Goal: Check status: Check status

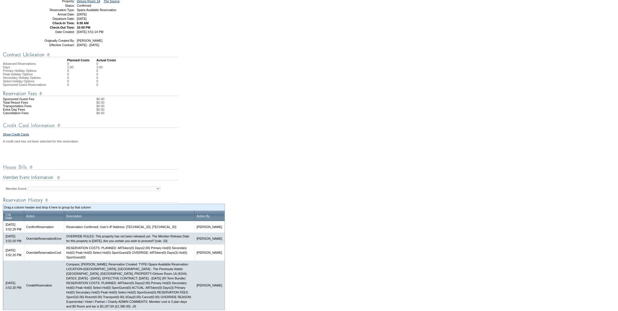
scroll to position [172, 0]
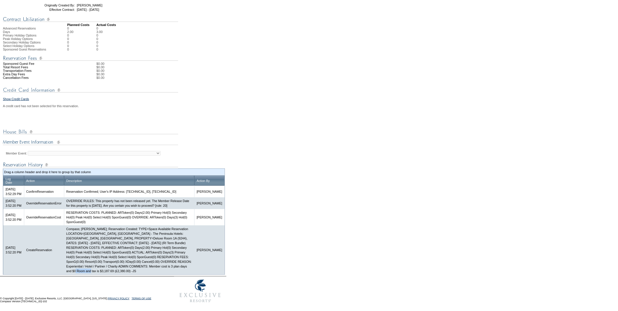
drag, startPoint x: 153, startPoint y: 272, endPoint x: 168, endPoint y: 272, distance: 14.9
click at [168, 272] on td "Compass; [PERSON_NAME]; Reservation Created: TYPE=Space Available Reservation L…" at bounding box center [129, 249] width 130 height 49
copy td "£2,380.00"
click at [138, 270] on td "Compass; [PERSON_NAME]; Reservation Created: TYPE=Space Available Reservation L…" at bounding box center [129, 249] width 130 height 49
drag, startPoint x: 134, startPoint y: 270, endPoint x: 149, endPoint y: 270, distance: 15.2
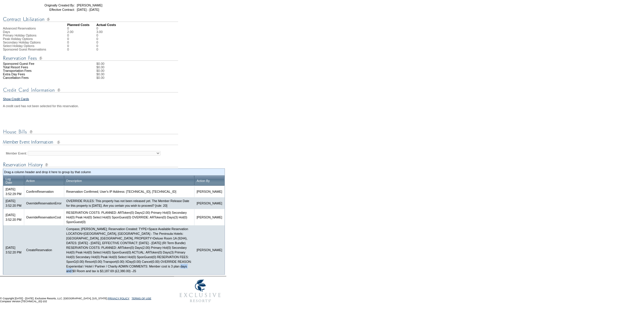
click at [149, 270] on td "Compass; [PERSON_NAME]; Reservation Created: TYPE=Space Available Reservation L…" at bounding box center [129, 249] width 130 height 49
copy td "$3,187.69"
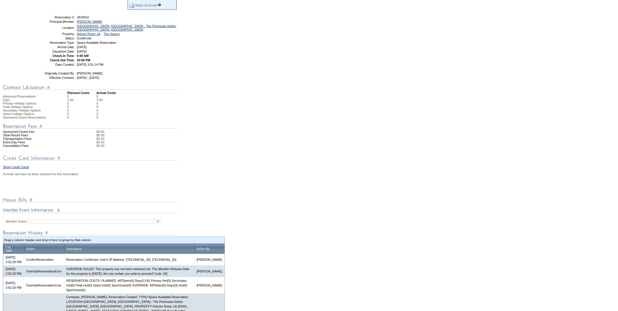
scroll to position [0, 0]
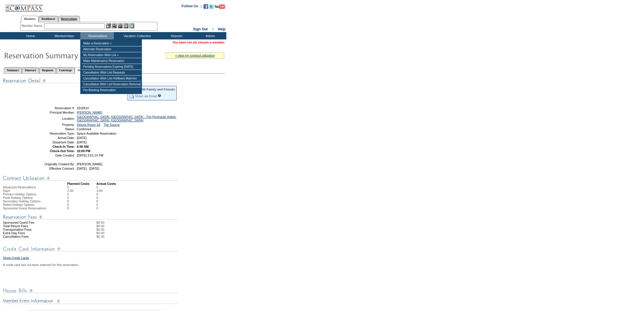
click at [73, 19] on link "Reservations" at bounding box center [69, 19] width 22 height 6
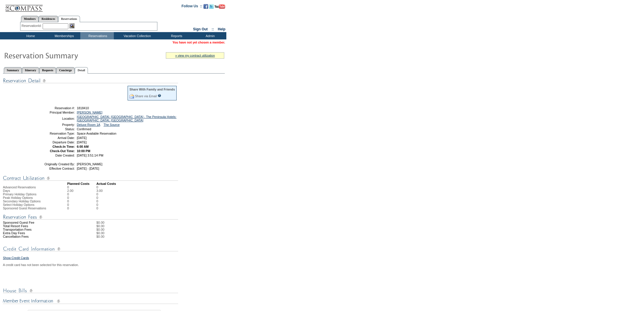
click at [55, 24] on input "text" at bounding box center [56, 26] width 26 height 6
paste input "1819148"
type input "1819148"
click at [71, 25] on img at bounding box center [71, 25] width 5 height 5
